Goal: Browse casually: Explore the website without a specific task or goal

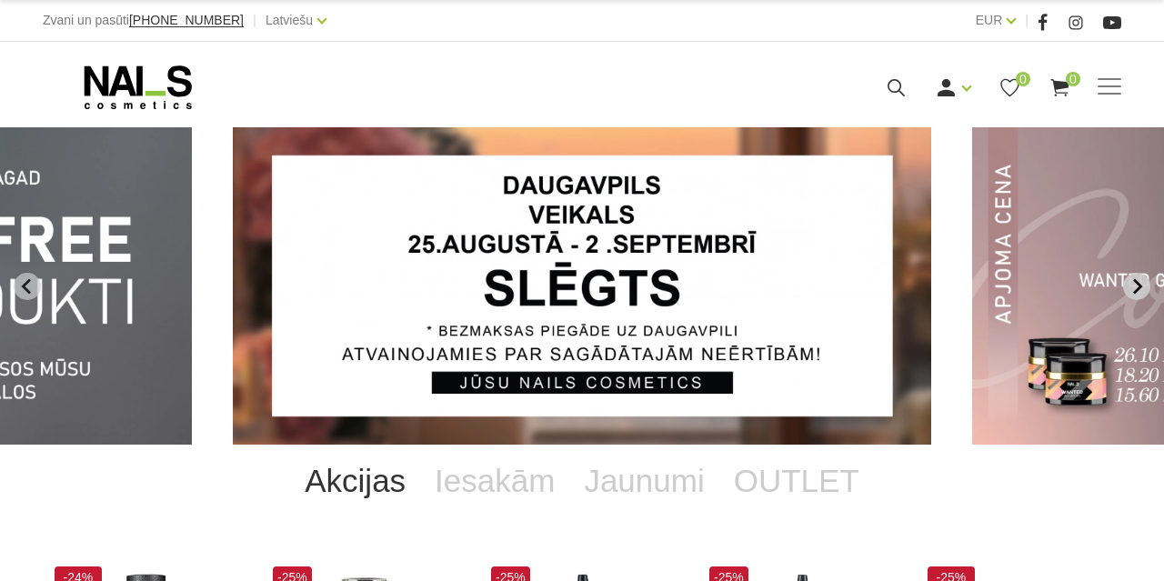
click at [1138, 277] on button "Next slide" at bounding box center [1136, 286] width 27 height 27
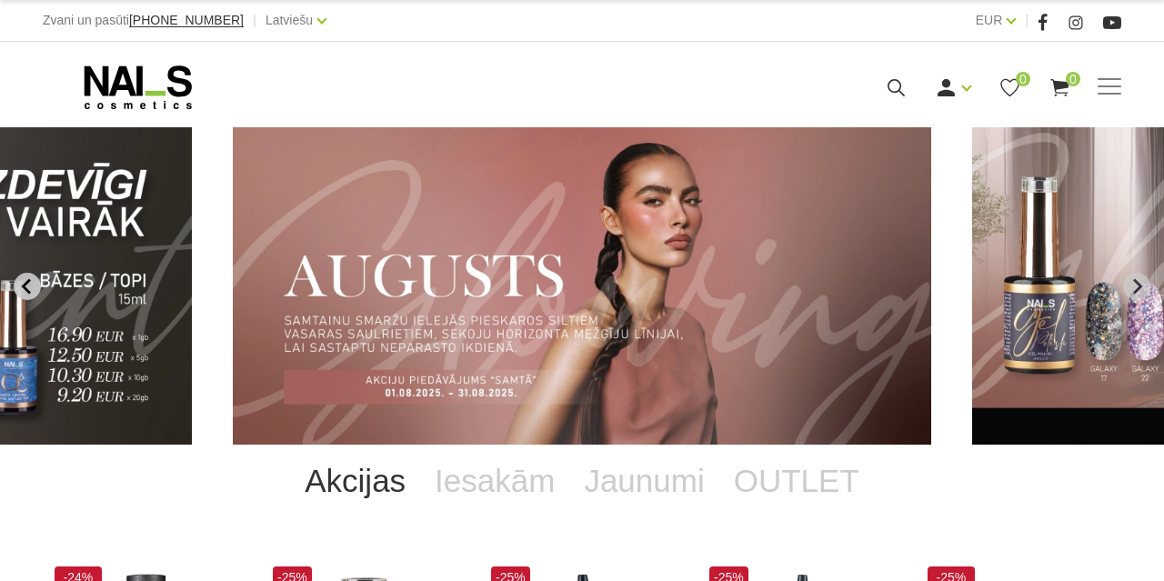
click at [28, 290] on icon "Previous slide" at bounding box center [25, 285] width 9 height 15
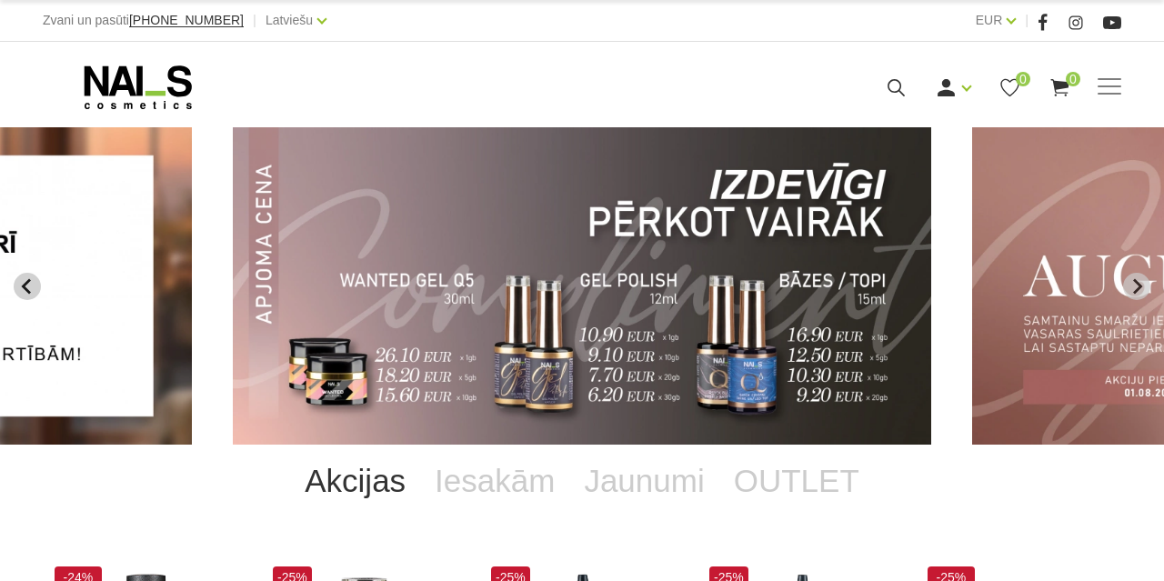
click at [28, 290] on icon "Previous slide" at bounding box center [25, 285] width 9 height 15
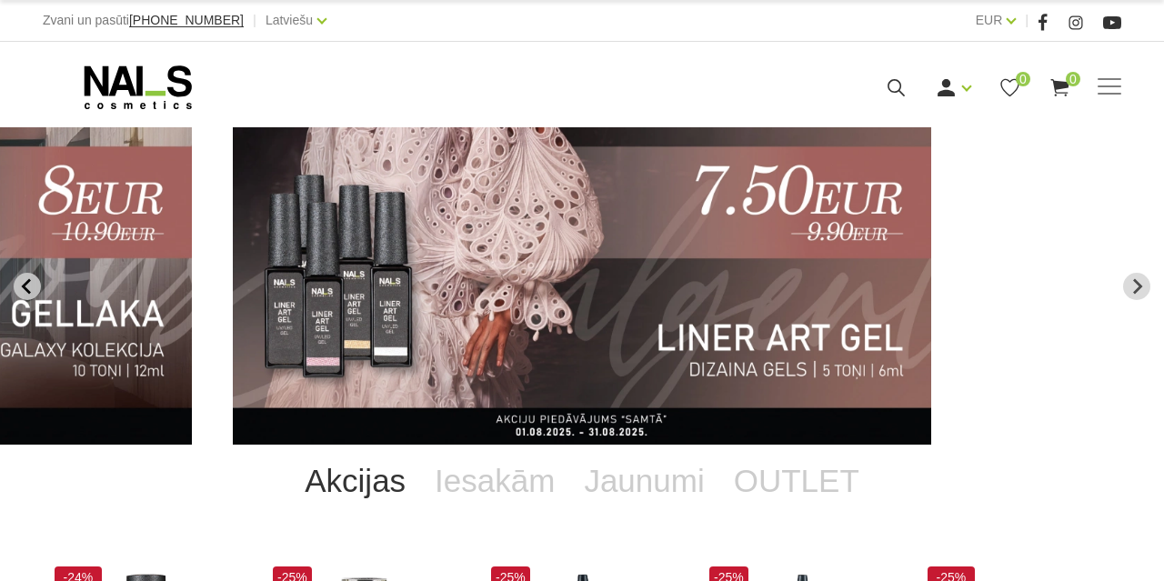
click at [26, 280] on icon "Previous slide" at bounding box center [27, 286] width 16 height 16
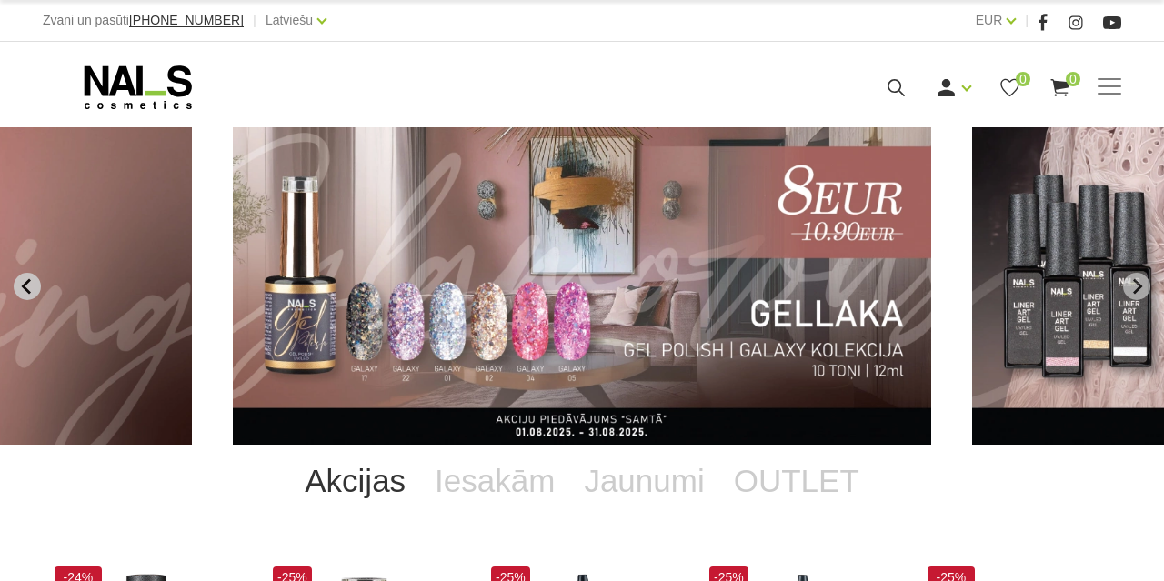
click at [26, 280] on icon "Previous slide" at bounding box center [27, 286] width 16 height 16
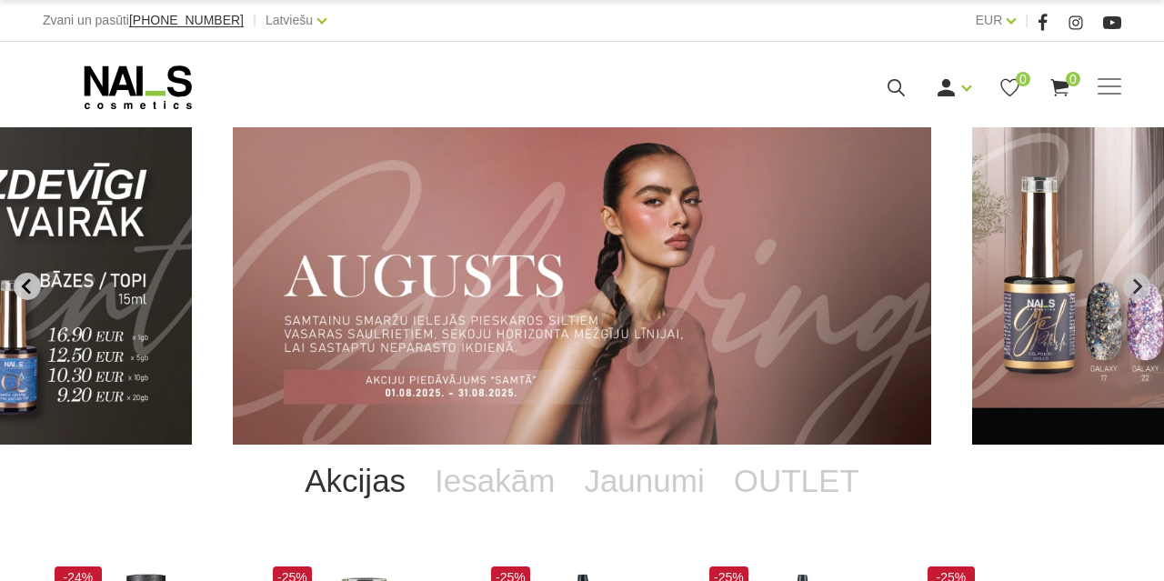
click at [28, 280] on icon "Previous slide" at bounding box center [25, 285] width 9 height 15
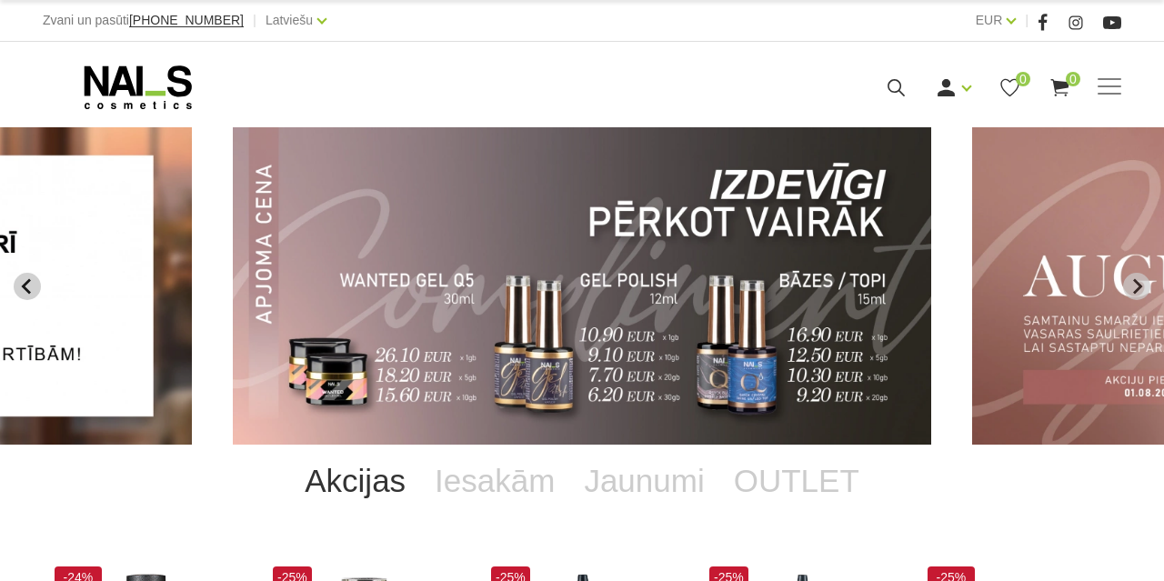
click at [28, 280] on icon "Previous slide" at bounding box center [25, 285] width 9 height 15
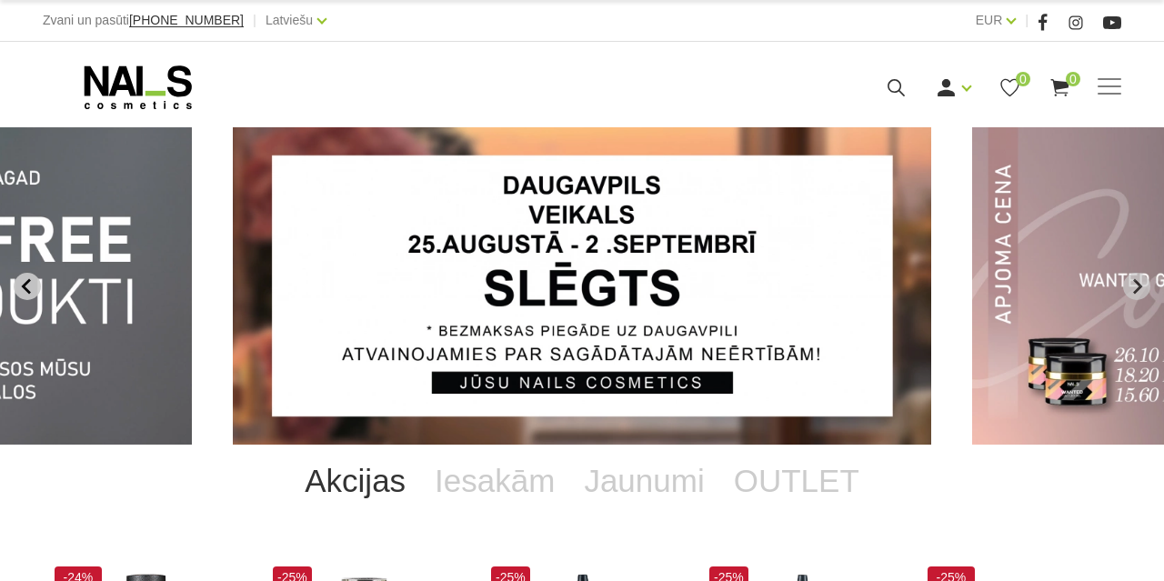
click at [28, 280] on icon "Previous slide" at bounding box center [25, 285] width 9 height 15
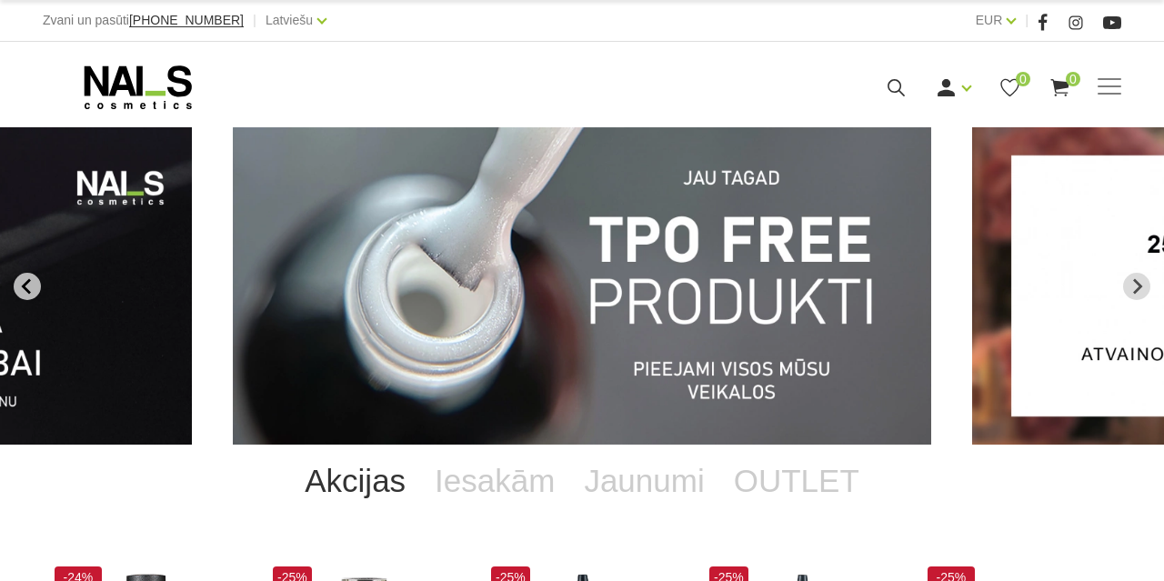
click at [29, 280] on icon "Previous slide" at bounding box center [25, 285] width 9 height 15
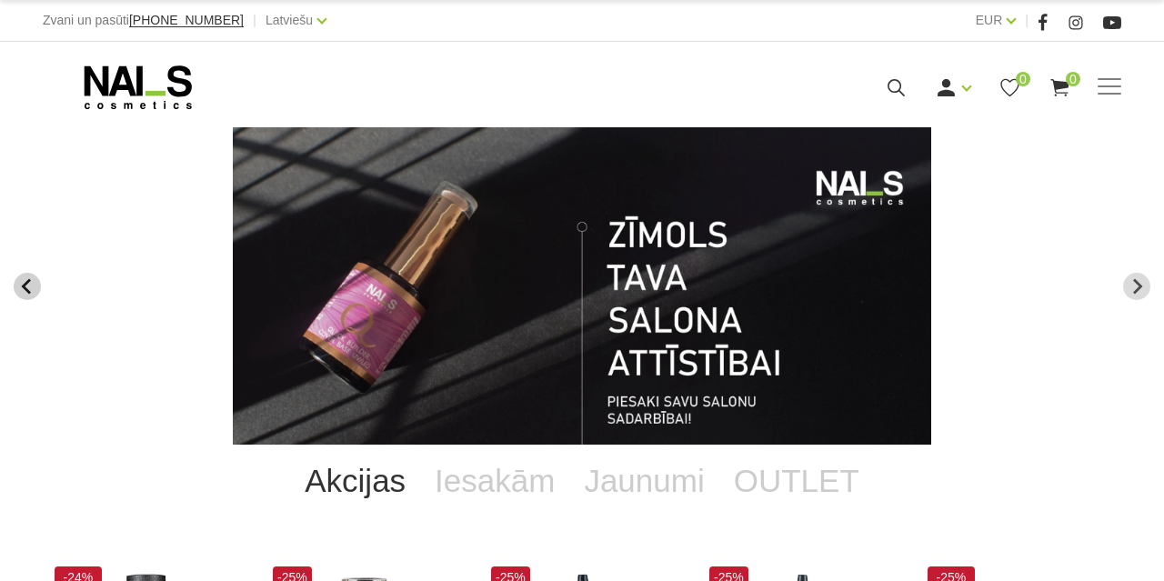
click at [29, 280] on icon "Previous slide" at bounding box center [25, 285] width 9 height 15
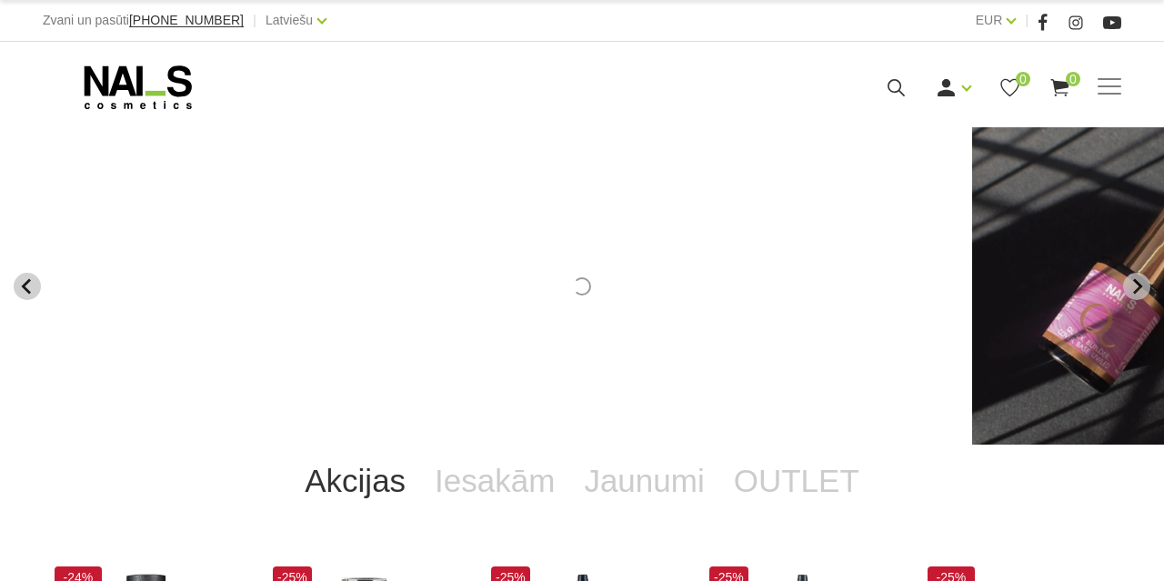
click at [29, 280] on icon "Previous slide" at bounding box center [25, 285] width 9 height 15
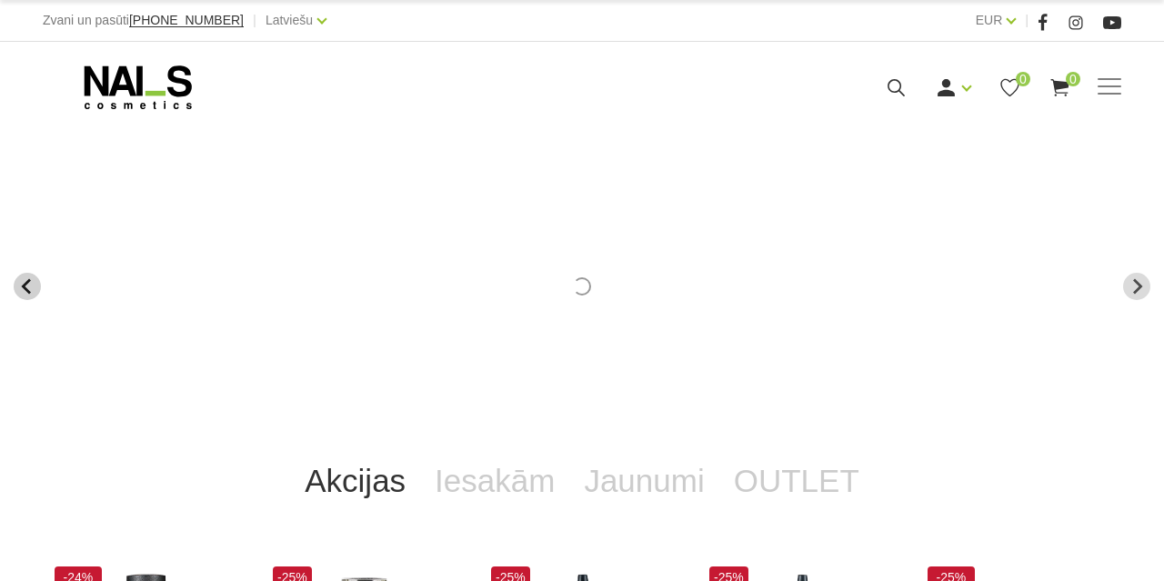
click at [29, 280] on icon "Previous slide" at bounding box center [25, 285] width 9 height 15
click at [30, 279] on icon "Previous slide" at bounding box center [25, 285] width 9 height 15
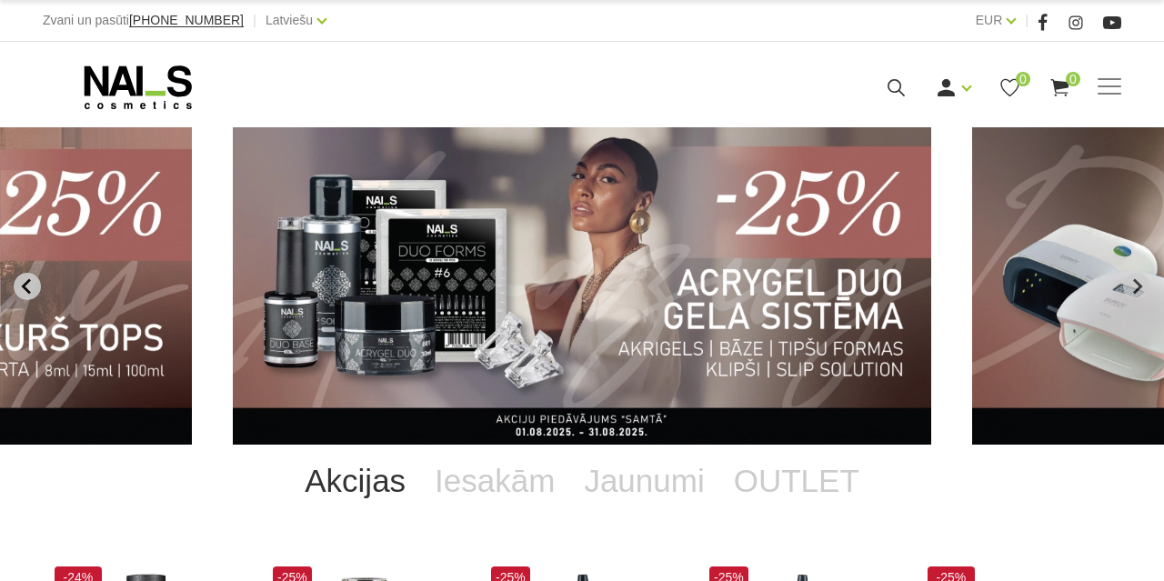
click at [30, 276] on button "Previous slide" at bounding box center [27, 286] width 27 height 27
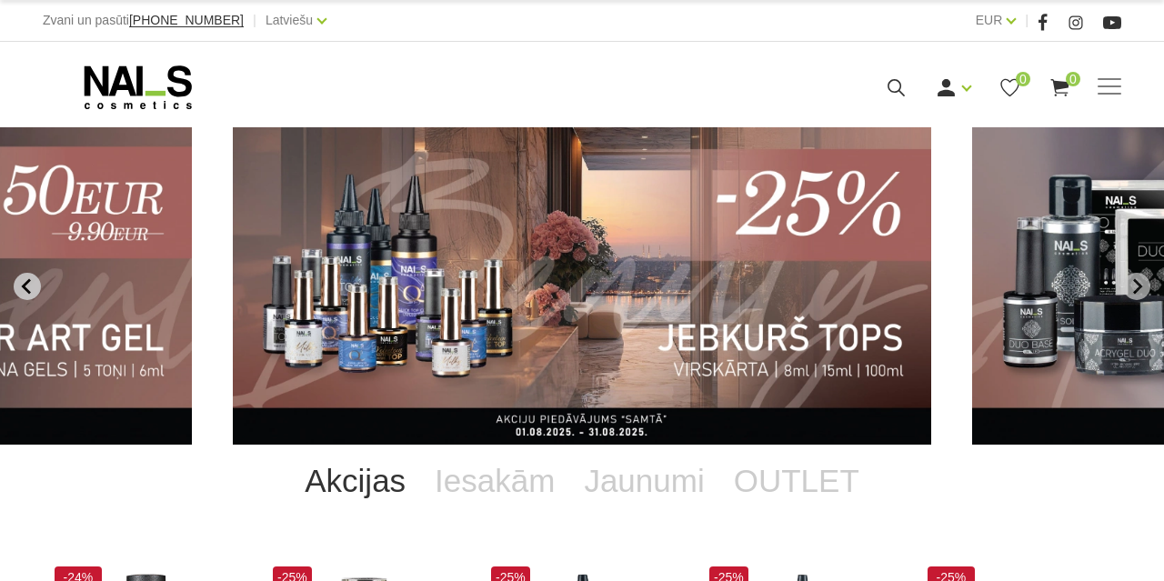
click at [30, 276] on button "Previous slide" at bounding box center [27, 286] width 27 height 27
